Goal: Task Accomplishment & Management: Complete application form

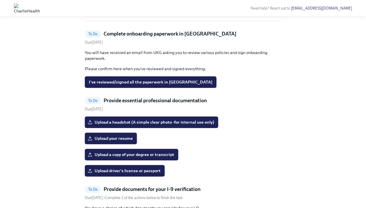
scroll to position [226, 0]
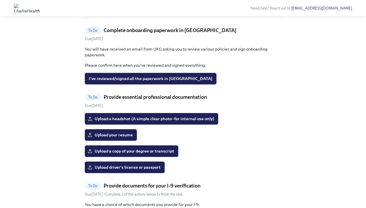
click at [100, 68] on p "Please confirm here when you've reviewed and signed everything." at bounding box center [183, 66] width 197 height 6
drag, startPoint x: 100, startPoint y: 149, endPoint x: 114, endPoint y: 151, distance: 13.8
click at [114, 68] on p "Please confirm here when you've reviewed and signed everything." at bounding box center [183, 66] width 197 height 6
click at [128, 68] on p "Please confirm here when you've reviewed and signed everything." at bounding box center [183, 66] width 197 height 6
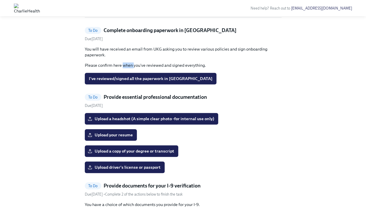
click at [128, 68] on p "Please confirm here when you've reviewed and signed everything." at bounding box center [183, 66] width 197 height 6
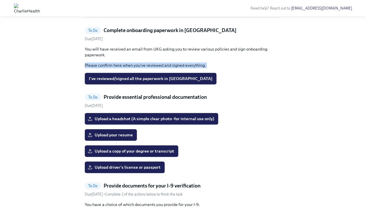
click at [128, 68] on p "Please confirm here when you've reviewed and signed everything." at bounding box center [183, 66] width 197 height 6
drag, startPoint x: 128, startPoint y: 150, endPoint x: 197, endPoint y: 120, distance: 75.4
click at [197, 42] on link "To Do Complete onboarding paperwork in [GEOGRAPHIC_DATA] Due [DATE]" at bounding box center [183, 34] width 197 height 15
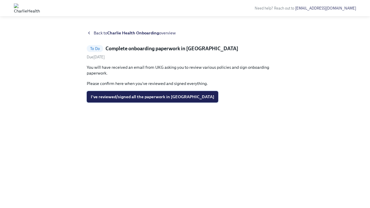
click at [138, 97] on span "I've reviewed/signed all the paperwork in [GEOGRAPHIC_DATA]" at bounding box center [153, 97] width 124 height 6
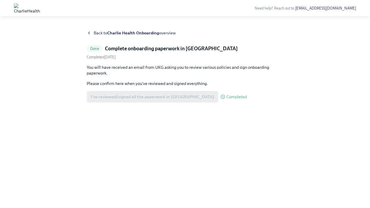
click at [93, 32] on div "Back to Charlie Health Onboarding overview" at bounding box center [185, 33] width 197 height 6
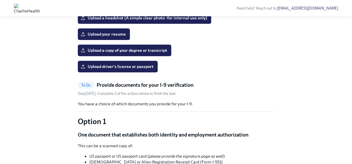
scroll to position [261, 0]
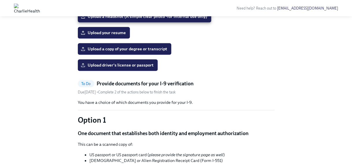
click at [115, 71] on div "Upload a headshot (A simple clear photo -for internal use only) Upload your res…" at bounding box center [176, 41] width 197 height 60
click at [117, 38] on label "Upload your resume" at bounding box center [104, 33] width 52 height 12
click at [0, 0] on input "Upload your resume" at bounding box center [0, 0] width 0 height 0
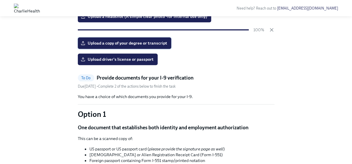
click at [143, 46] on span "Upload a copy of your degree or transcript" at bounding box center [124, 43] width 85 height 6
click at [0, 0] on input "Upload a copy of your degree or transcript" at bounding box center [0, 0] width 0 height 0
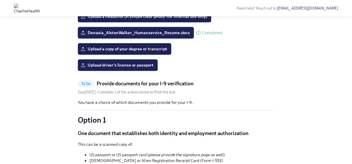
click at [165, 36] on span "Denasia_AlstonWalker_Humanservice_Resume.docx" at bounding box center [136, 33] width 108 height 6
click at [0, 0] on input "Denasia_AlstonWalker_Humanservice_Resume.docx" at bounding box center [0, 0] width 0 height 0
click at [124, 52] on span "Upload a copy of your degree or transcript" at bounding box center [124, 49] width 85 height 6
click at [0, 0] on input "Upload a copy of your degree or transcript" at bounding box center [0, 0] width 0 height 0
click at [111, 52] on span "Upload a copy of your degree or transcript" at bounding box center [124, 49] width 85 height 6
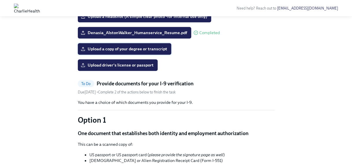
click at [0, 0] on input "Upload a copy of your degree or transcript" at bounding box center [0, 0] width 0 height 0
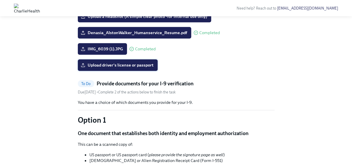
click at [116, 68] on span "Upload driver's license or passport" at bounding box center [118, 65] width 72 height 6
click at [0, 0] on input "Upload driver's license or passport" at bounding box center [0, 0] width 0 height 0
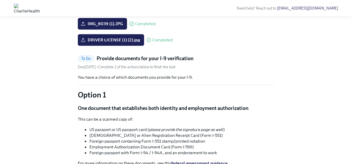
scroll to position [285, 0]
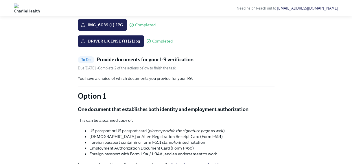
click at [0, 0] on input "Upload a headshot (A simple clear photo -for internal use only)" at bounding box center [0, 0] width 0 height 0
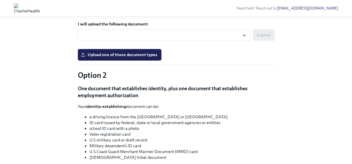
scroll to position [349, 0]
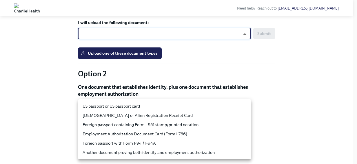
click at [147, 124] on body "Need help? Reach out to [EMAIL_ADDRESS][DOMAIN_NAME] Hi Denasia! This is your p…" at bounding box center [178, 115] width 357 height 928
drag, startPoint x: 147, startPoint y: 124, endPoint x: 165, endPoint y: 77, distance: 50.0
click at [165, 77] on div "US passport or US passport card [DEMOGRAPHIC_DATA] or Alien Registration Receip…" at bounding box center [178, 82] width 357 height 164
click at [151, 109] on li "US passport or US passport card" at bounding box center [164, 106] width 173 height 9
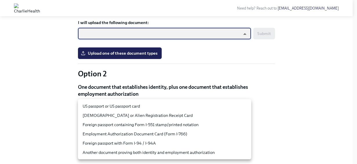
type input "tm035QtdH"
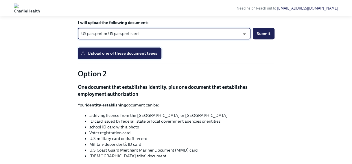
click at [120, 56] on span "Upload one of these document types" at bounding box center [120, 53] width 76 height 6
click at [0, 0] on input "Upload one of these document types" at bounding box center [0, 0] width 0 height 0
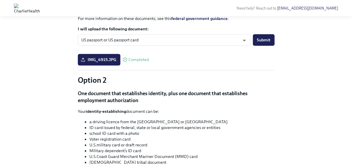
scroll to position [343, 0]
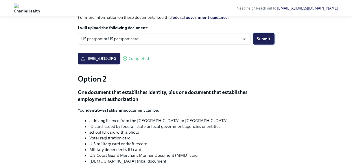
click at [255, 45] on button "Submit" at bounding box center [264, 39] width 22 height 12
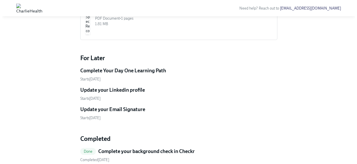
scroll to position [321, 0]
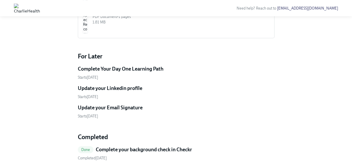
click at [213, 14] on div "Base Spec Recommendations for Clinical Independent Contractors" at bounding box center [181, 10] width 177 height 7
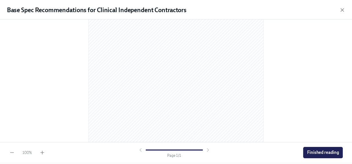
scroll to position [115, 0]
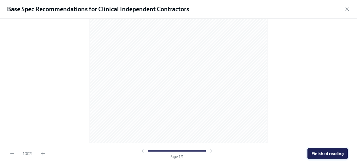
click at [336, 156] on span "Finished reading" at bounding box center [327, 154] width 32 height 6
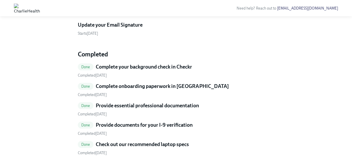
scroll to position [286, 0]
